Goal: Information Seeking & Learning: Find specific fact

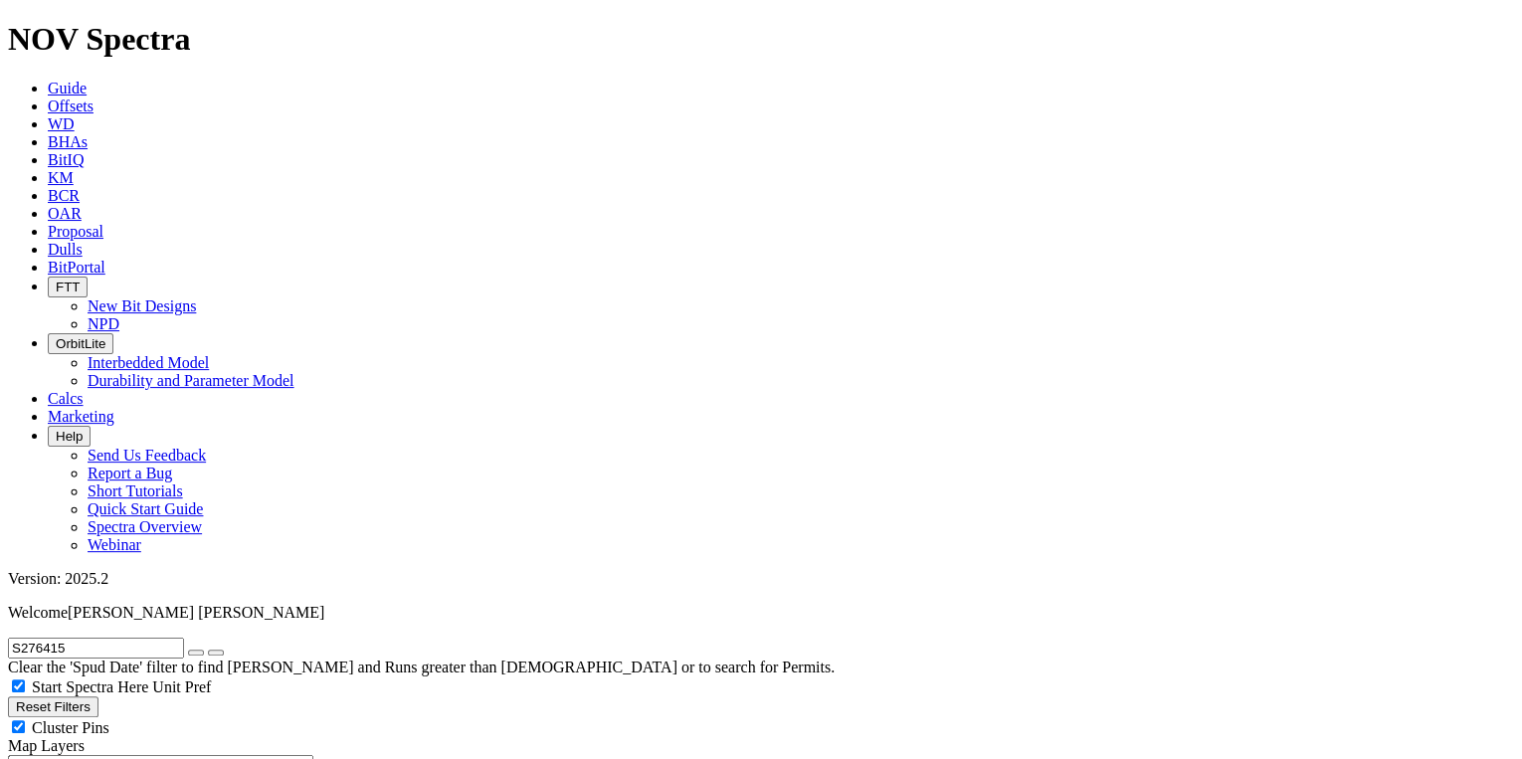
scroll to position [545, 0]
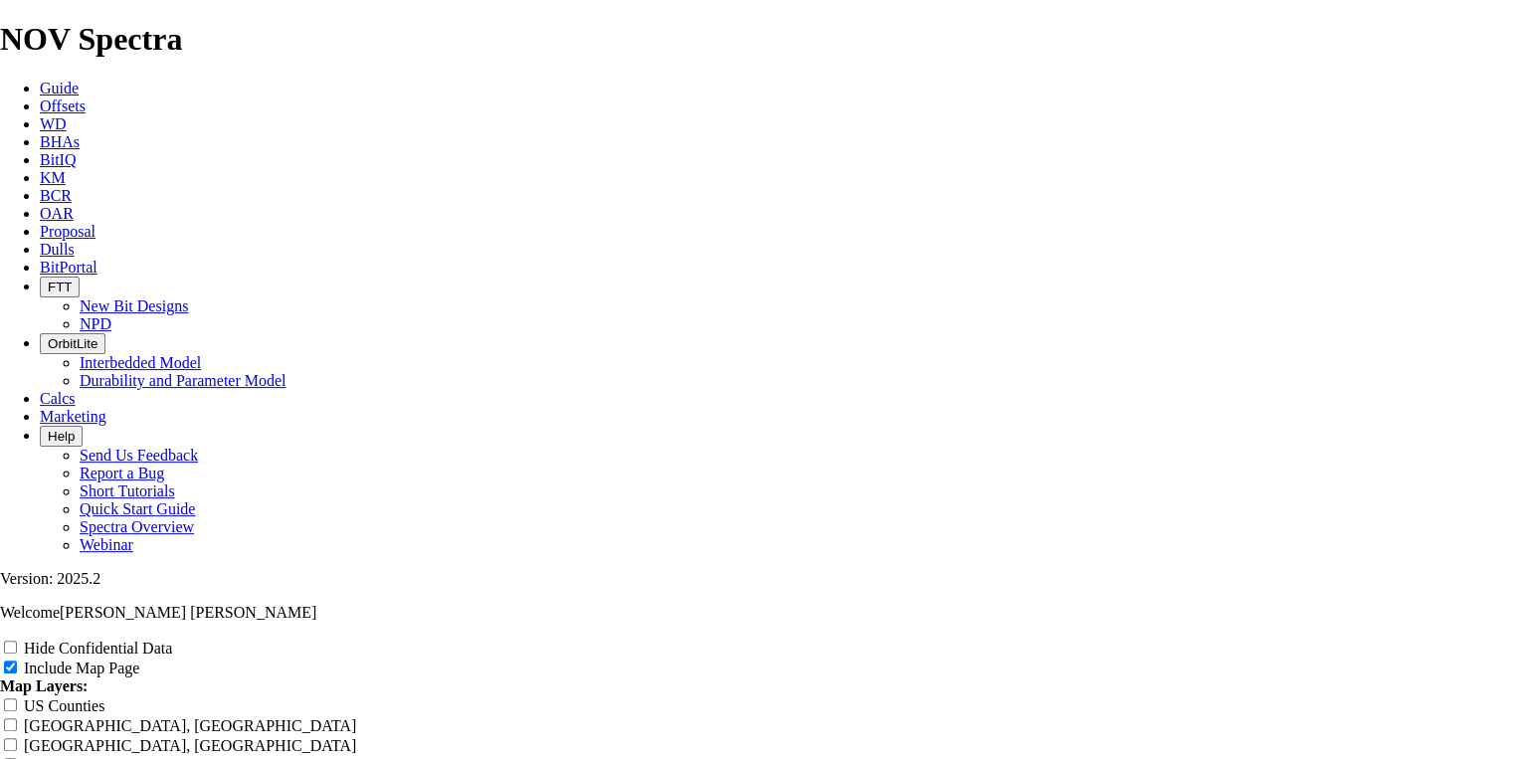
click at [40, 97] on icon at bounding box center [40, 105] width 0 height 17
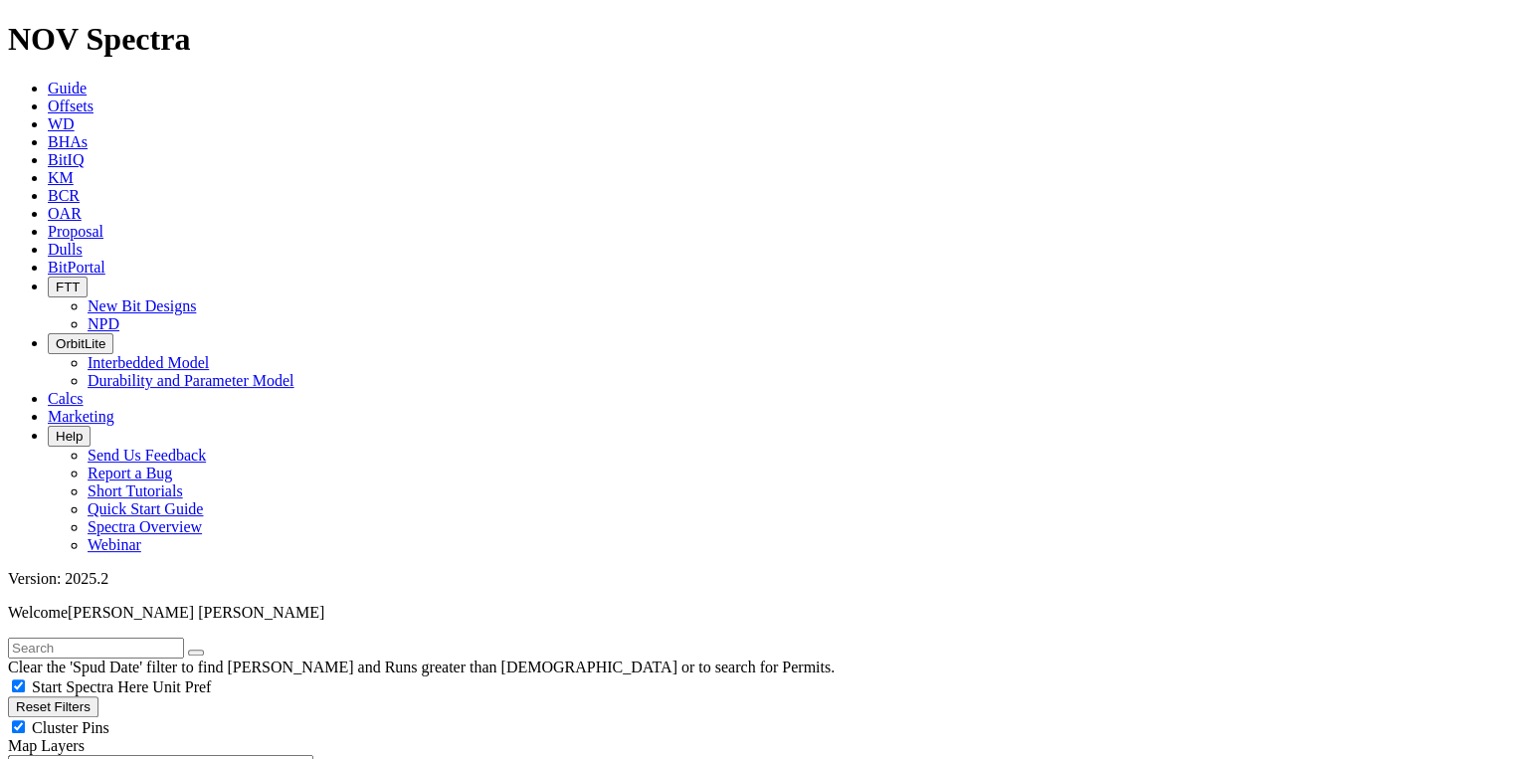
click at [125, 637] on input "text" at bounding box center [96, 647] width 176 height 21
paste input "S296808"
type input "S296808"
click at [224, 649] on button "submit" at bounding box center [216, 652] width 16 height 6
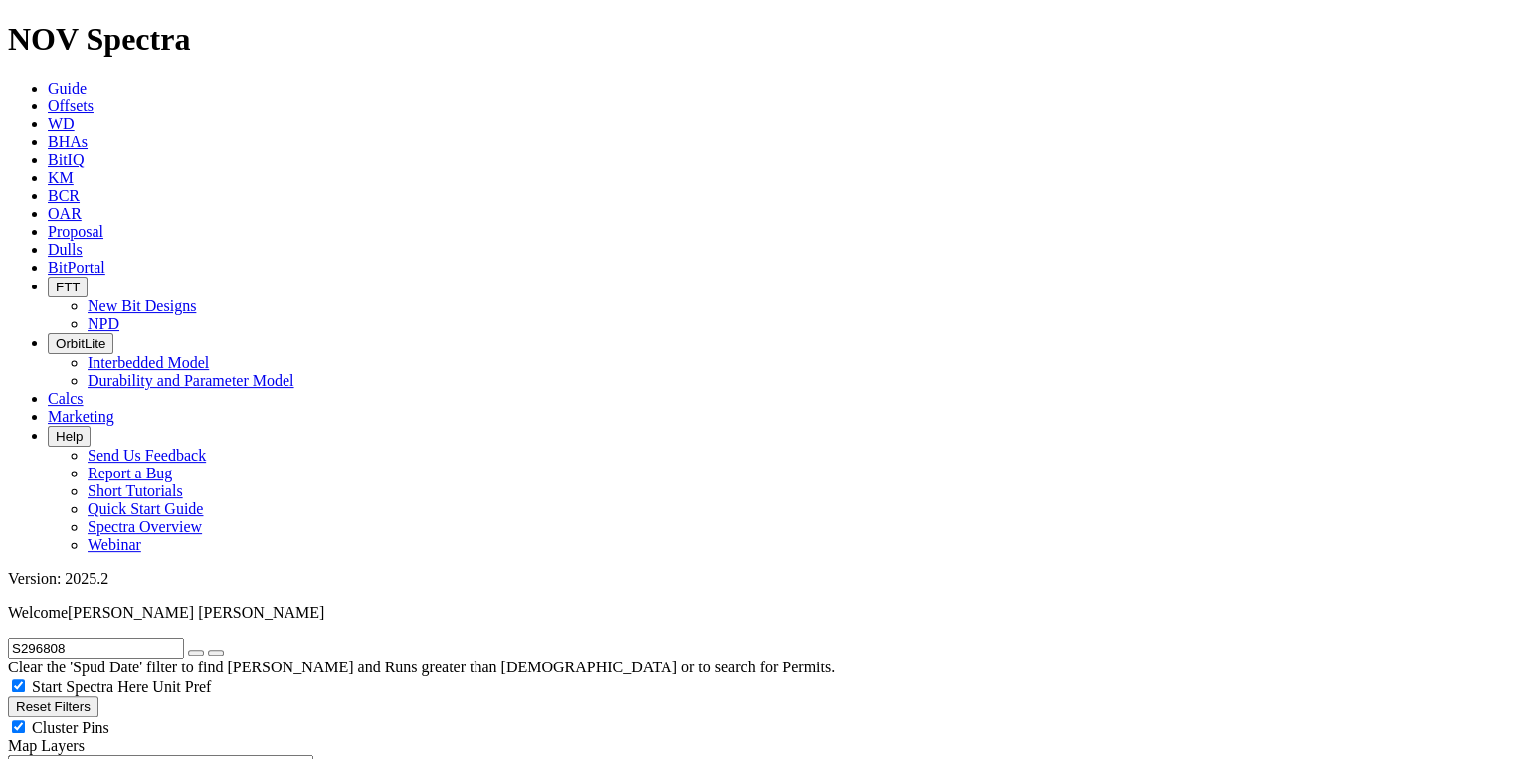
radio input "true"
radio input "false"
radio input "true"
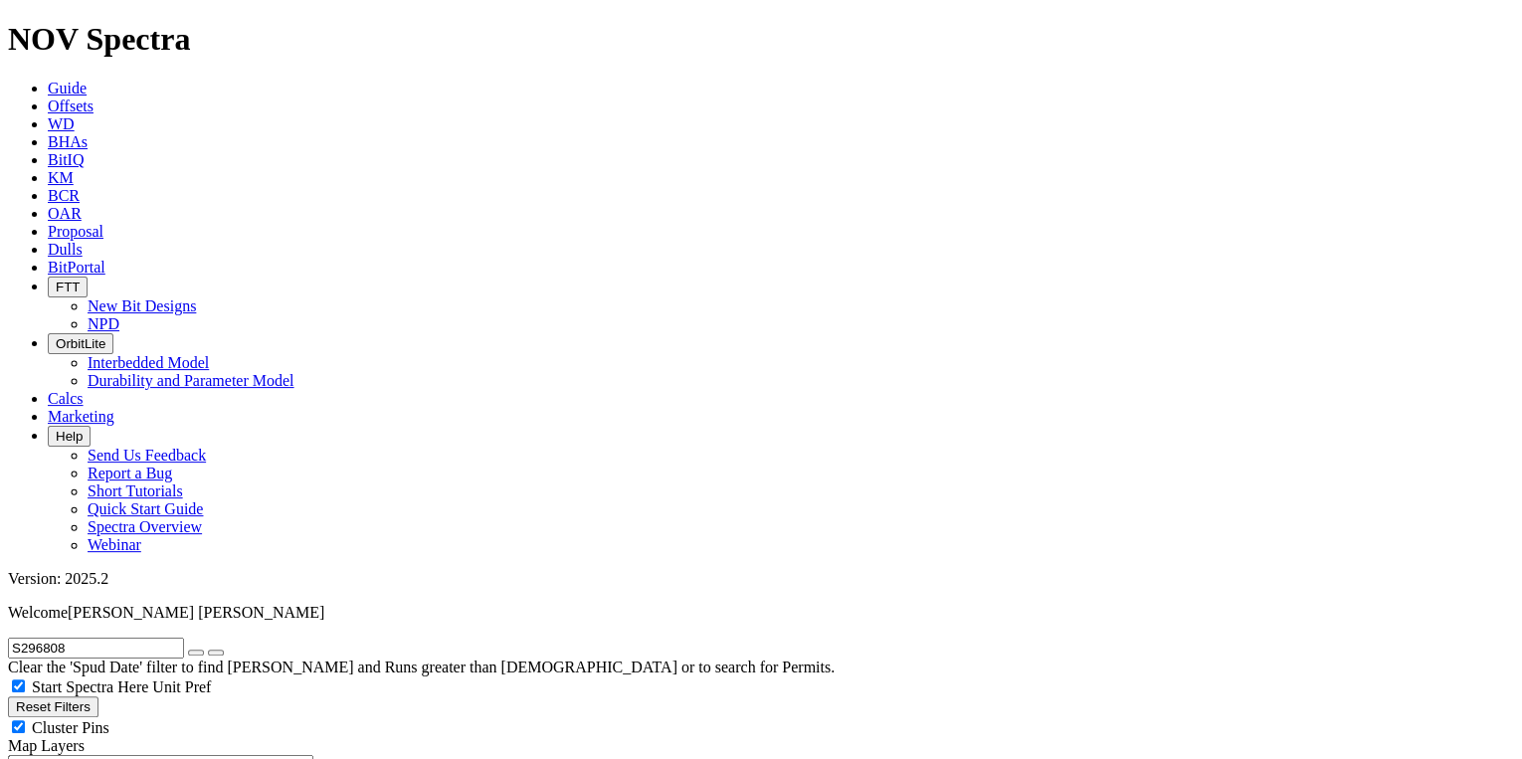
checkbox input "false"
click at [216, 652] on icon "submit" at bounding box center [216, 652] width 0 height 0
click at [102, 637] on input "S296808" at bounding box center [96, 647] width 176 height 21
click at [91, 696] on button "Reset Filters" at bounding box center [53, 706] width 90 height 21
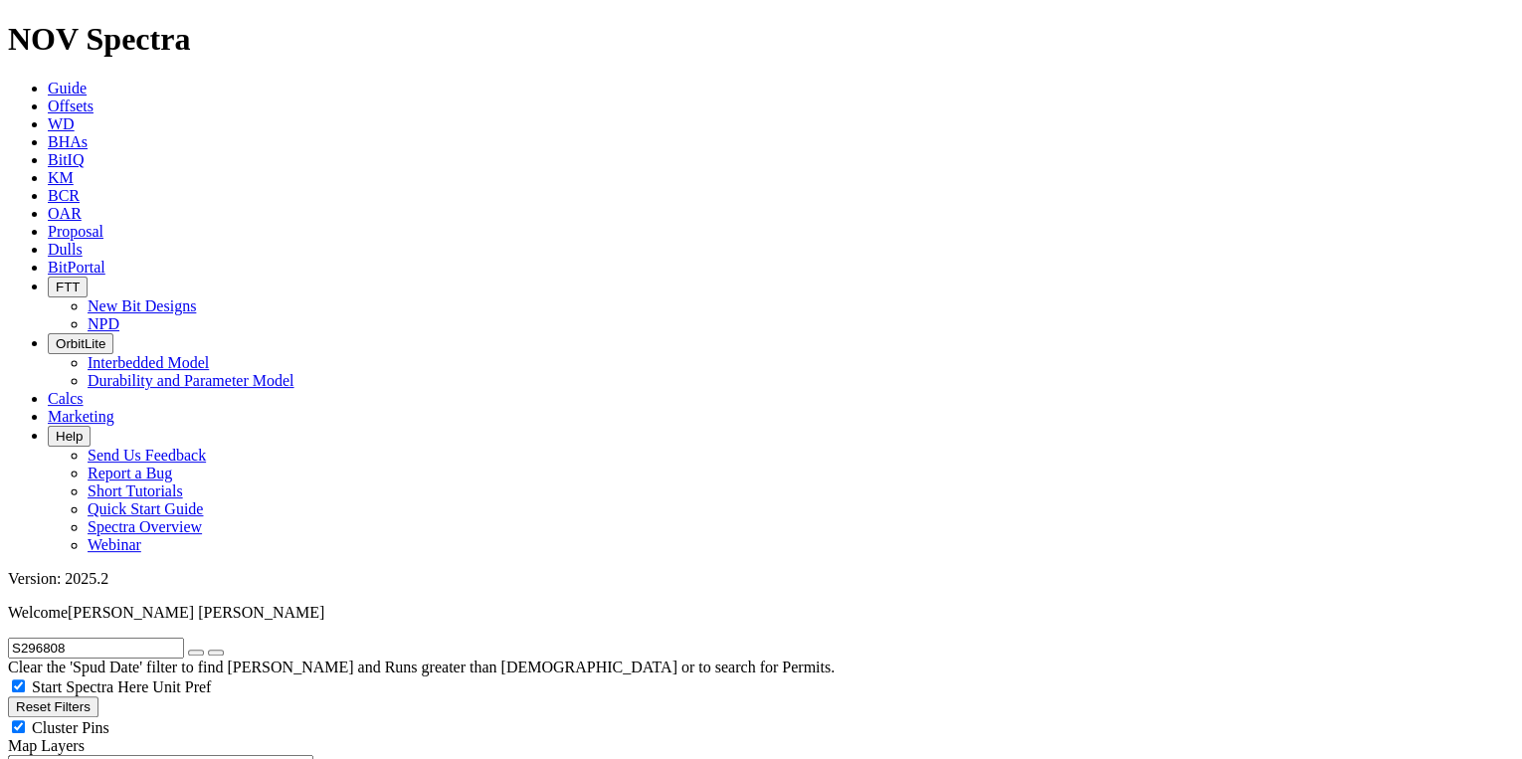
checkbox input "true"
type input "[DATE]"
click at [103, 637] on input "text" at bounding box center [96, 647] width 176 height 21
paste input "S296808"
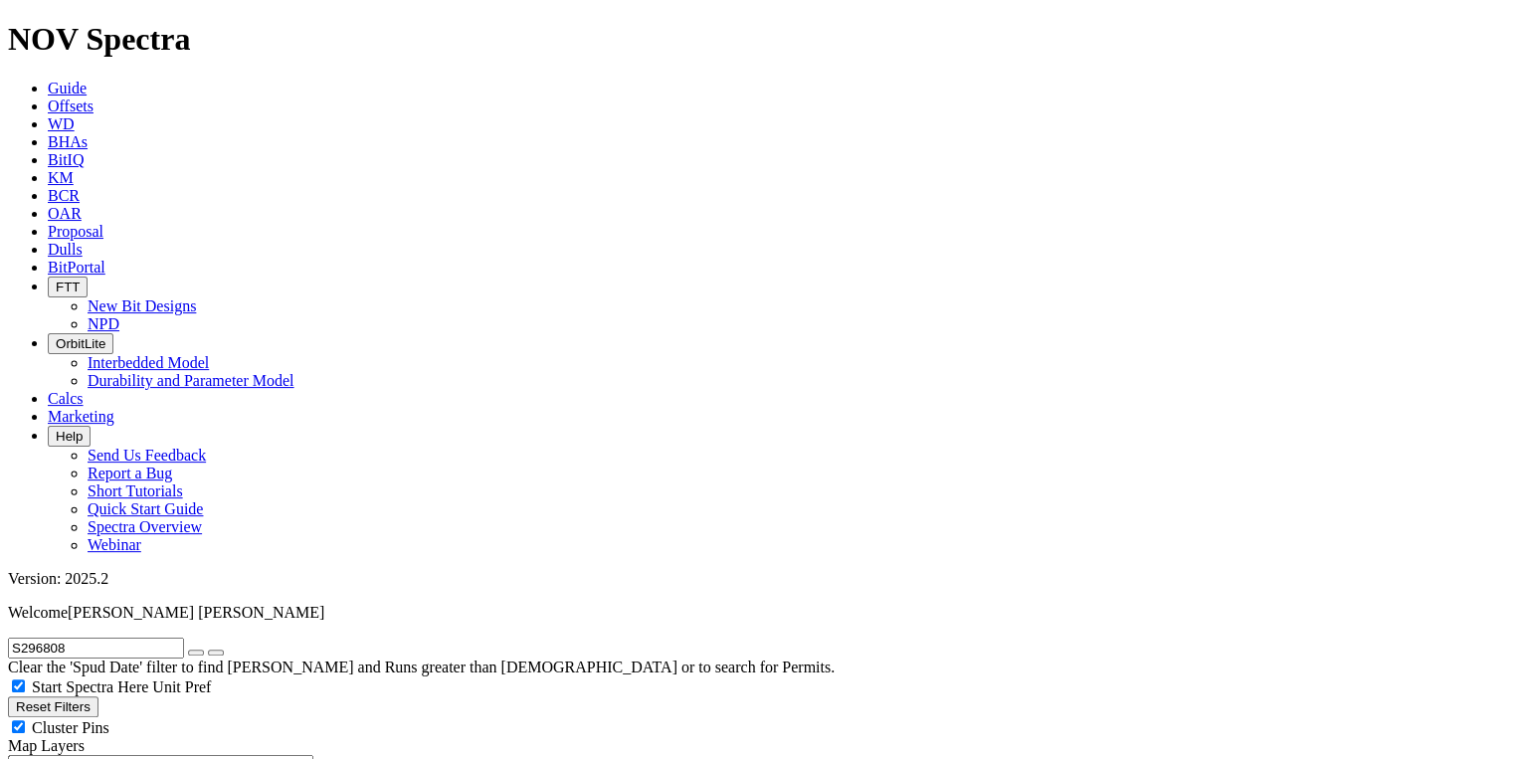
type input "S296808"
click at [216, 652] on icon "submit" at bounding box center [216, 652] width 0 height 0
radio input "true"
radio input "false"
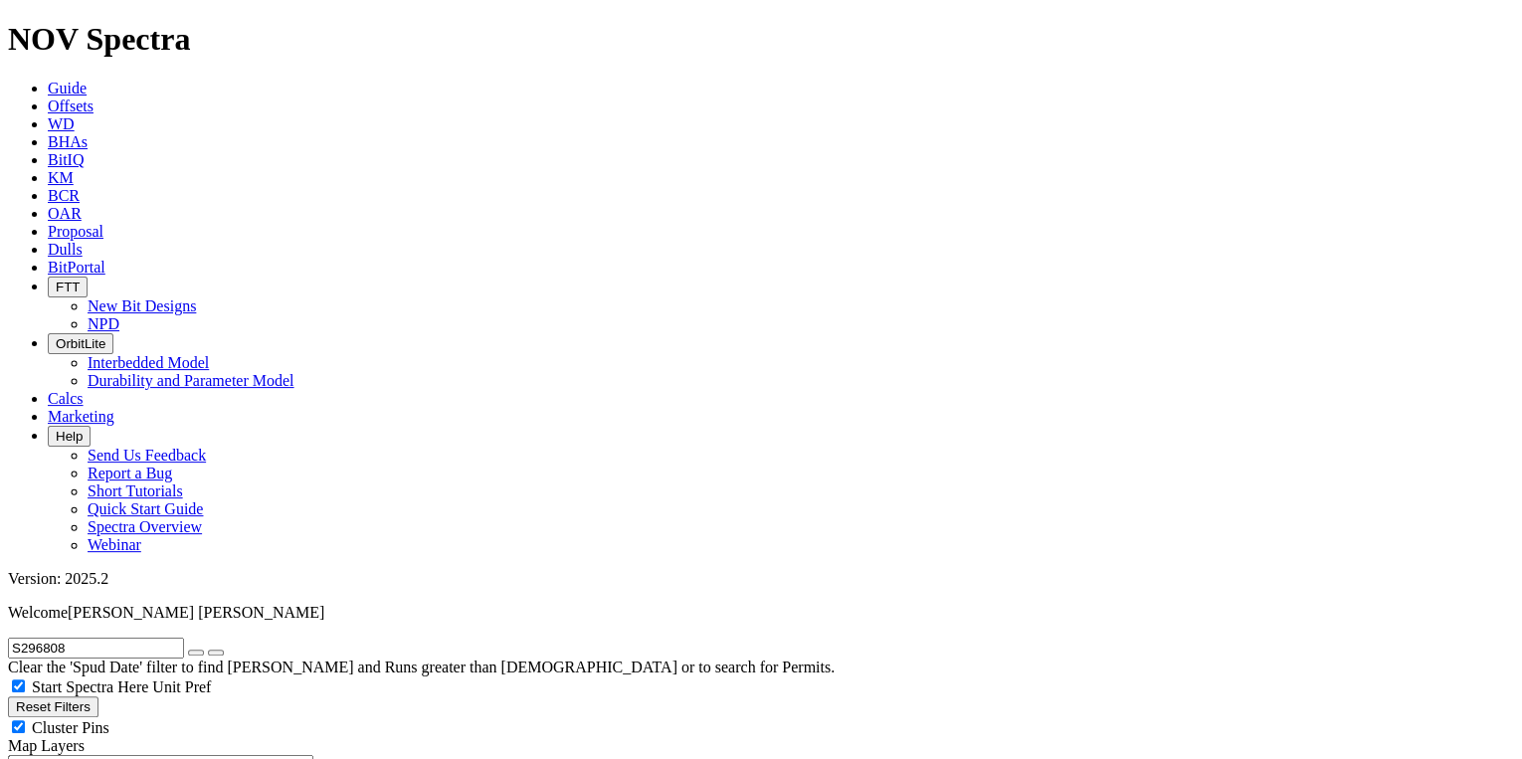
checkbox input "false"
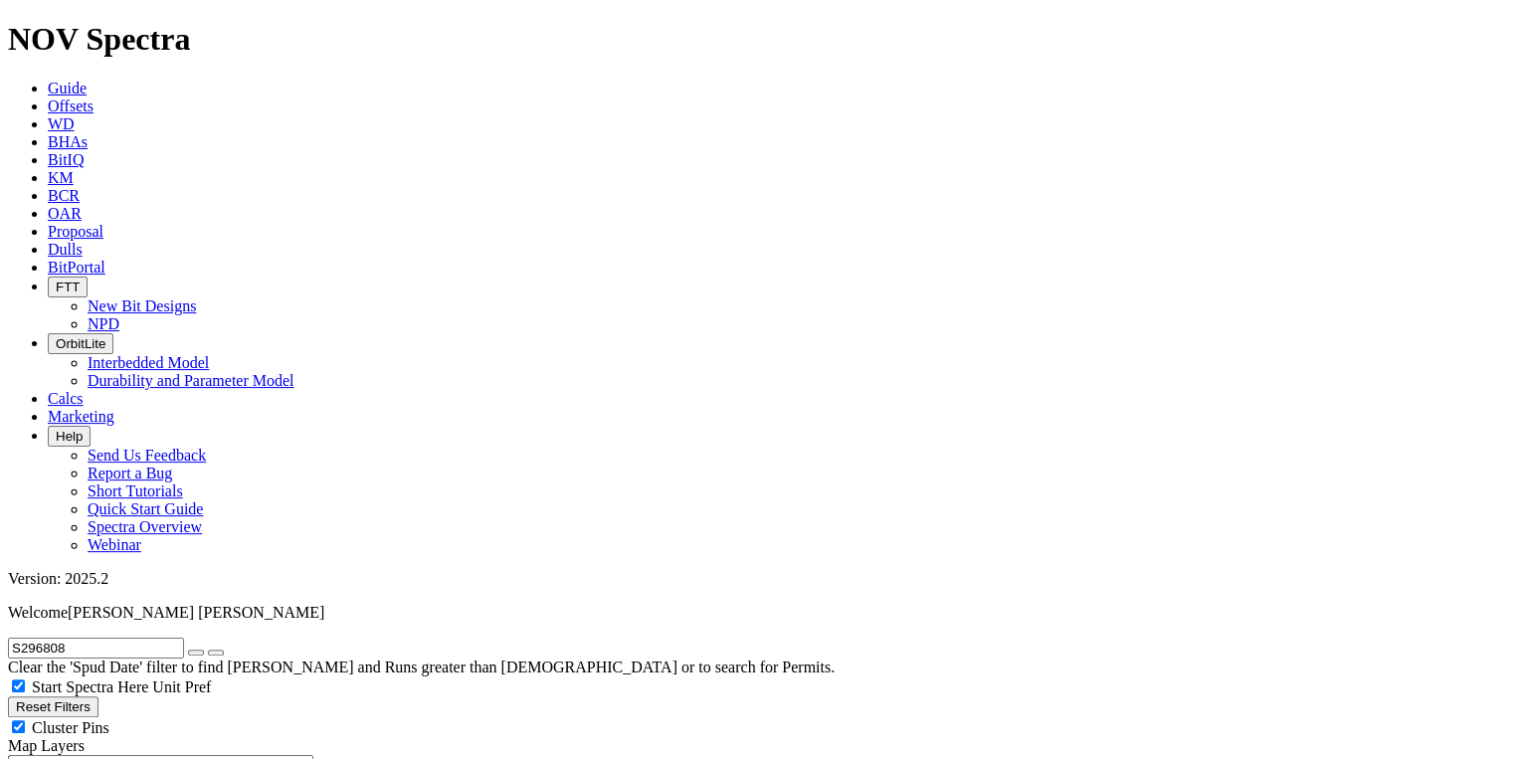
select select "12.25"
